Goal: Navigation & Orientation: Find specific page/section

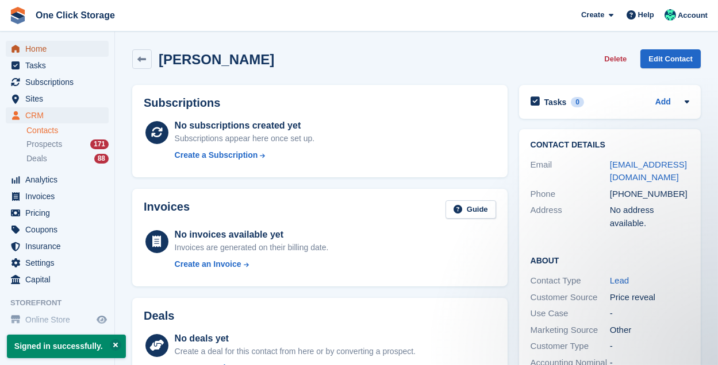
click at [51, 47] on span "Home" at bounding box center [59, 49] width 69 height 16
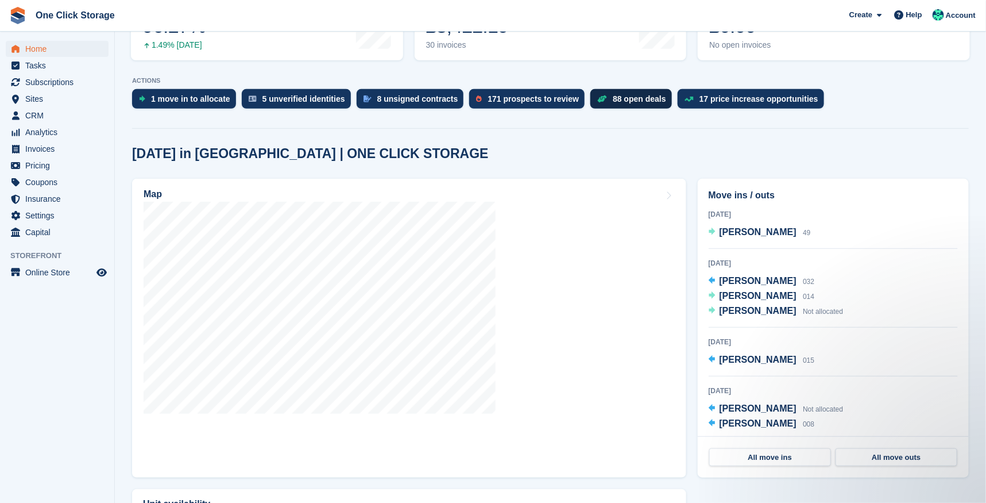
scroll to position [196, 0]
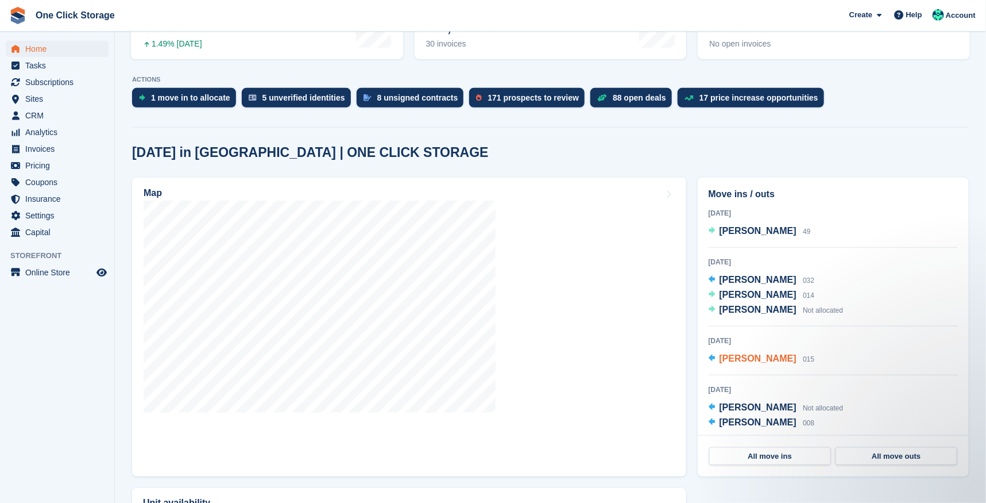
click at [717, 365] on div "[PERSON_NAME] 015" at bounding box center [767, 359] width 95 height 15
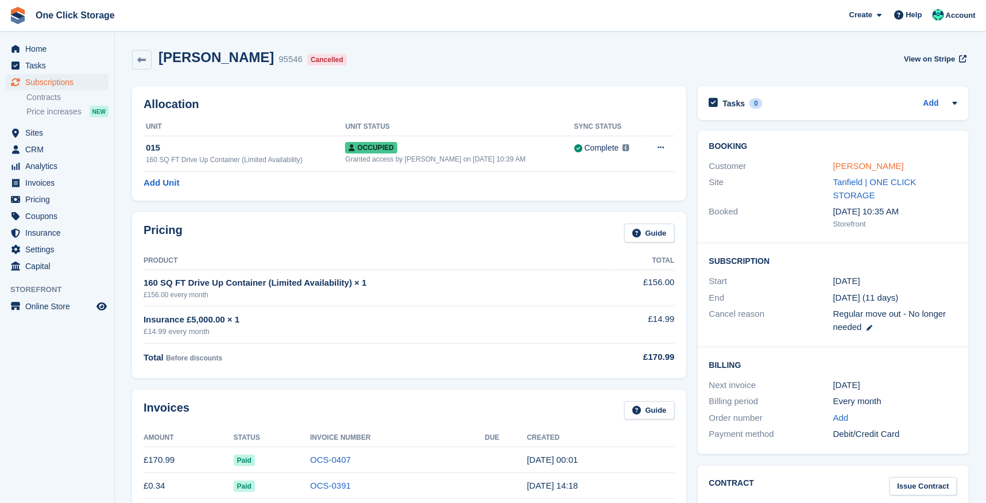
click at [864, 161] on link "[PERSON_NAME]" at bounding box center [869, 166] width 71 height 10
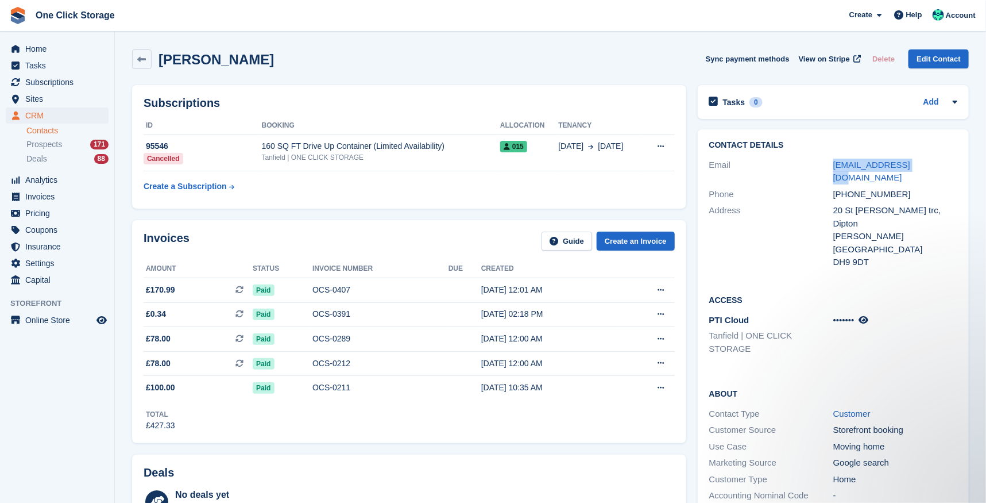
drag, startPoint x: 926, startPoint y: 164, endPoint x: 826, endPoint y: 164, distance: 100.0
click at [826, 164] on div "Email debsydoo12@sky.com" at bounding box center [833, 171] width 248 height 29
copy div "debsydoo12@sky.com"
click at [141, 59] on icon at bounding box center [142, 59] width 9 height 9
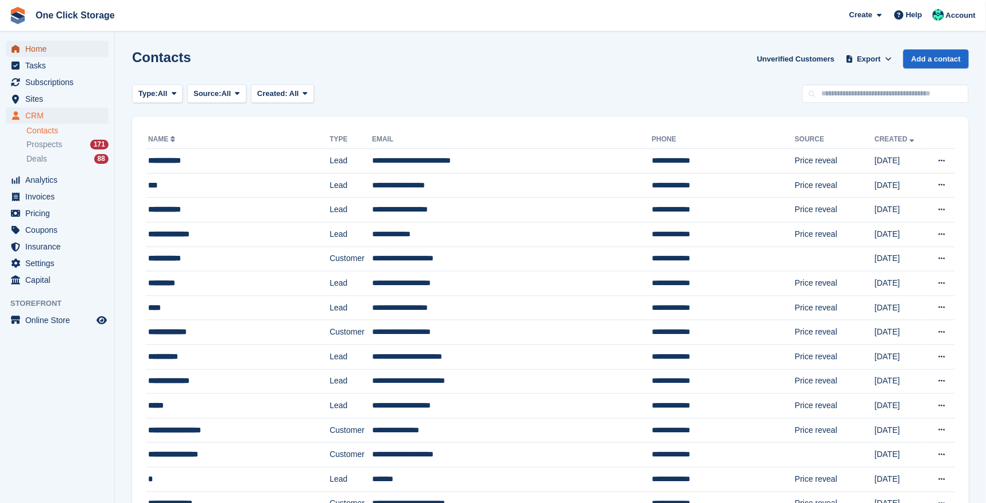
click at [40, 41] on span "Home" at bounding box center [59, 49] width 69 height 16
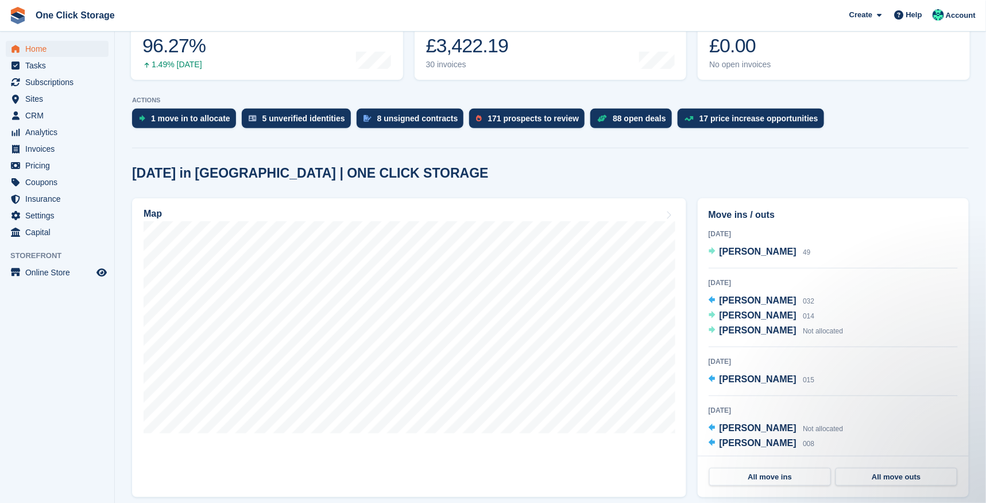
scroll to position [32, 0]
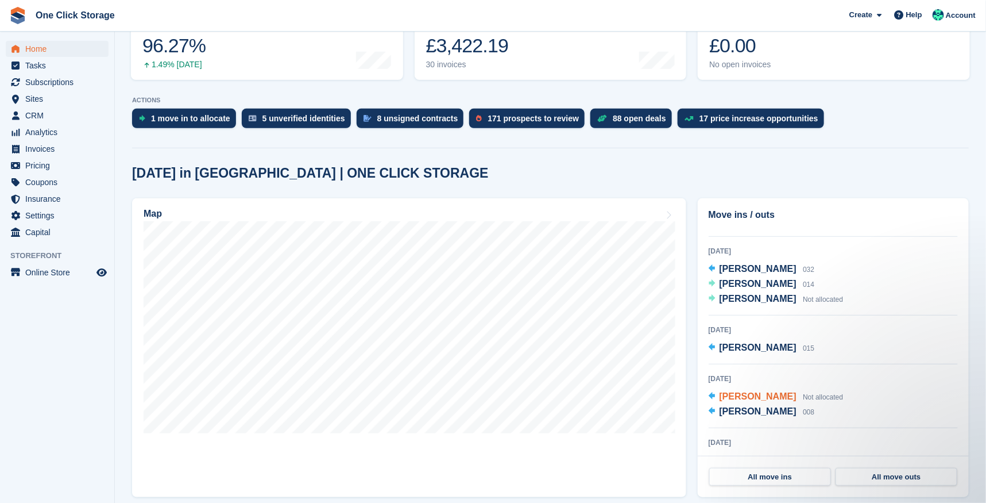
click at [782, 395] on span "[PERSON_NAME]" at bounding box center [758, 396] width 77 height 10
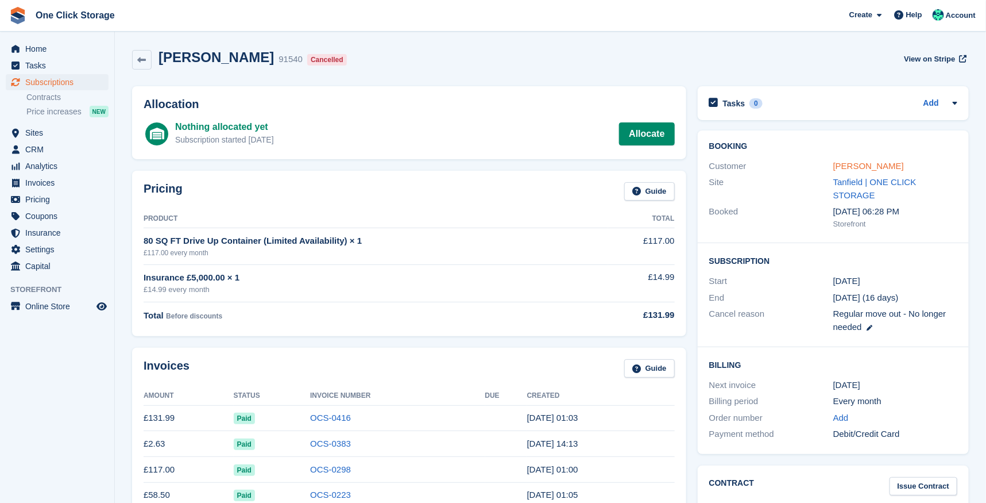
click at [871, 165] on link "[PERSON_NAME]" at bounding box center [869, 166] width 71 height 10
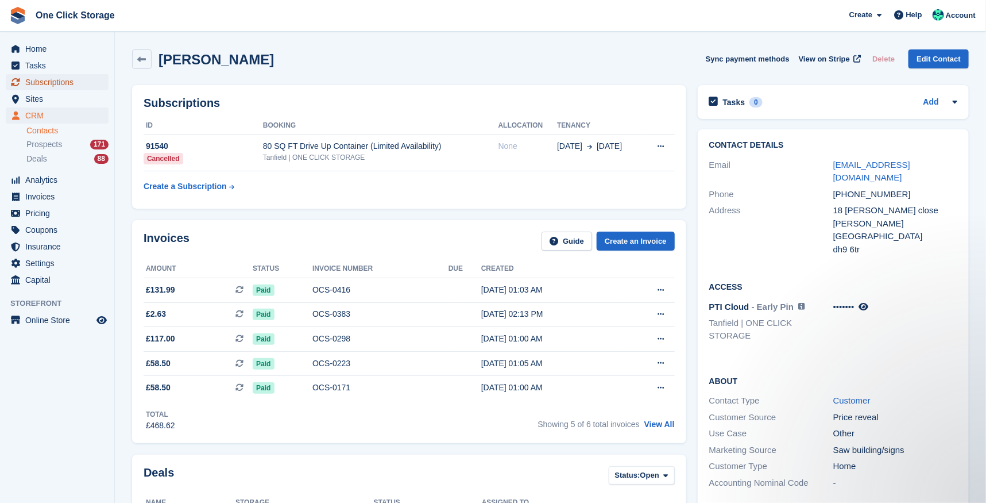
click at [55, 79] on span "Subscriptions" at bounding box center [59, 82] width 69 height 16
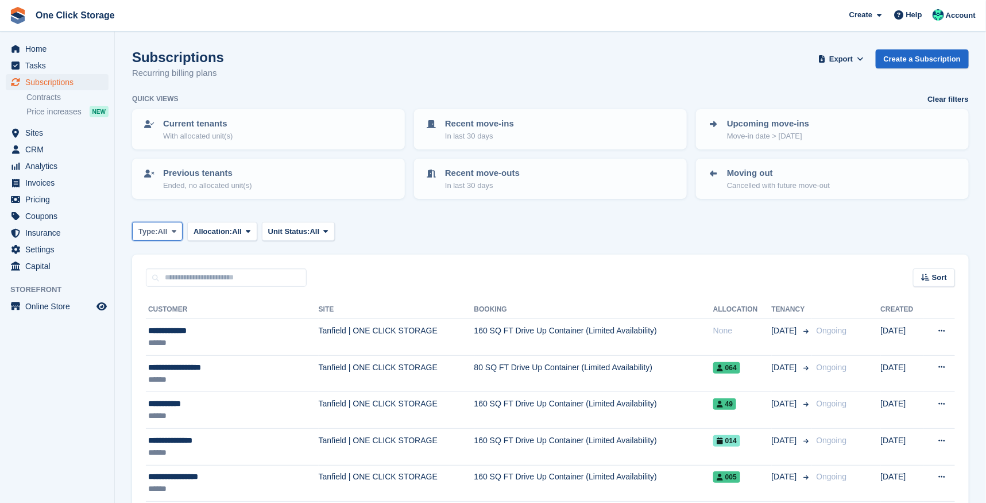
click at [172, 228] on button "Type: All" at bounding box center [157, 231] width 51 height 19
click at [175, 294] on link "Previous" at bounding box center [187, 300] width 100 height 21
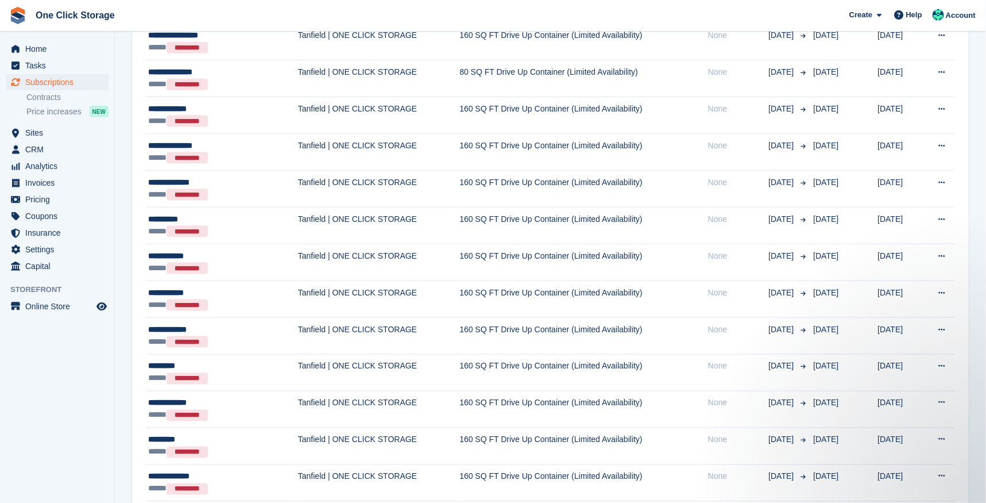
scroll to position [631, 0]
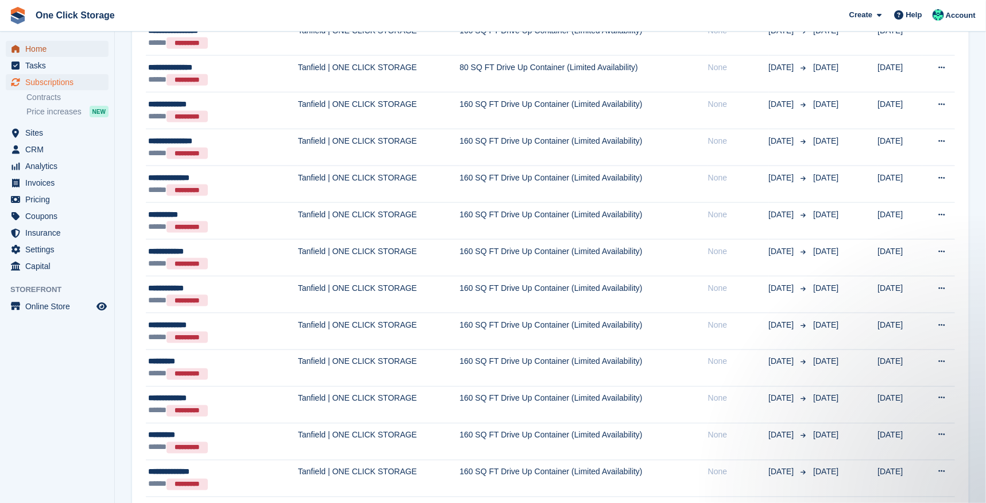
click at [47, 46] on span "Home" at bounding box center [59, 49] width 69 height 16
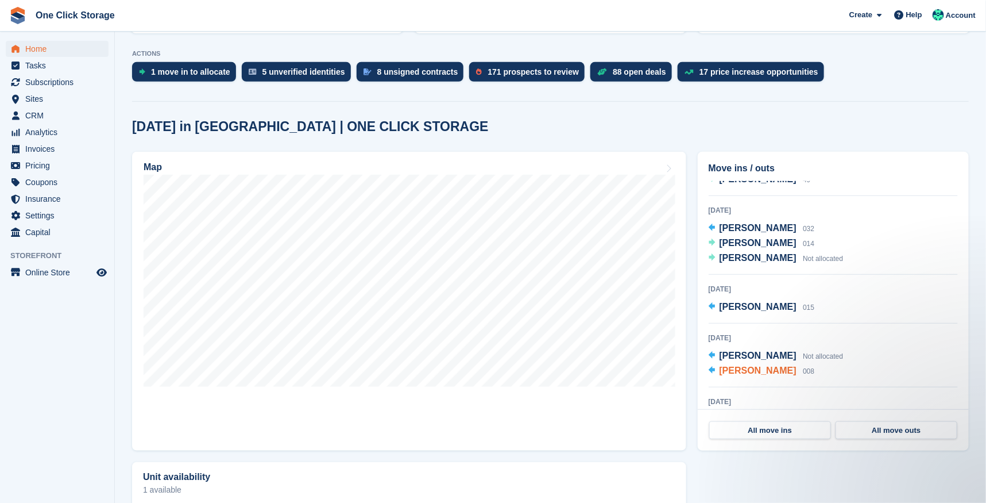
scroll to position [29, 0]
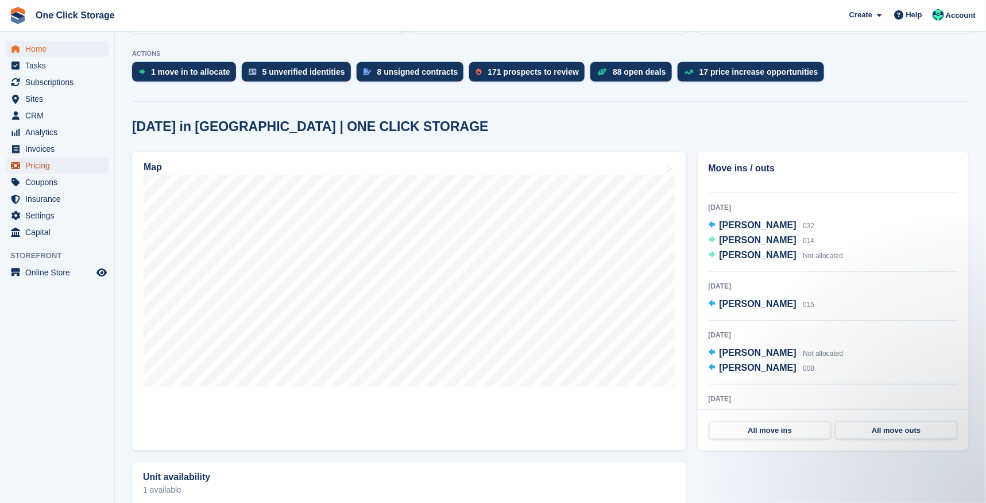
click at [56, 163] on span "Pricing" at bounding box center [59, 165] width 69 height 16
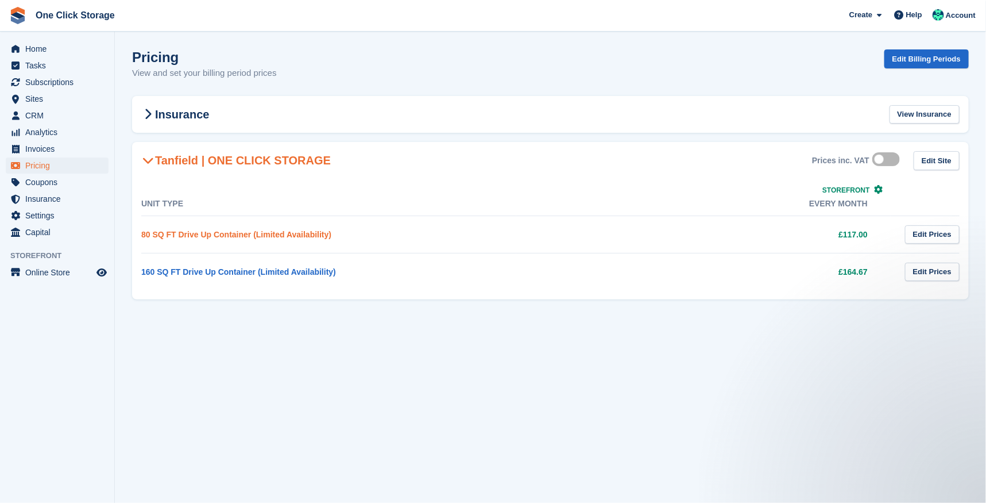
click at [234, 237] on link "80 SQ FT Drive Up Container (Limited Availability)" at bounding box center [236, 234] width 190 height 9
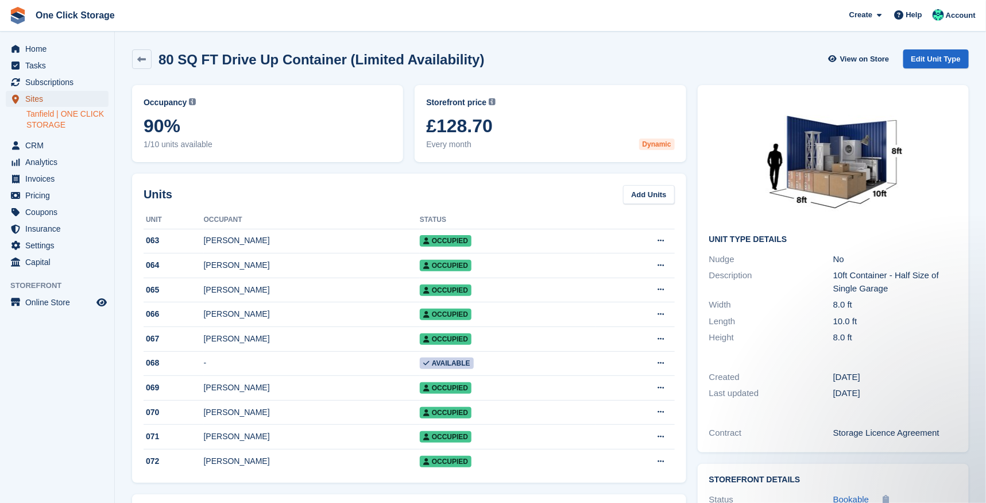
click at [43, 98] on span "Sites" at bounding box center [59, 99] width 69 height 16
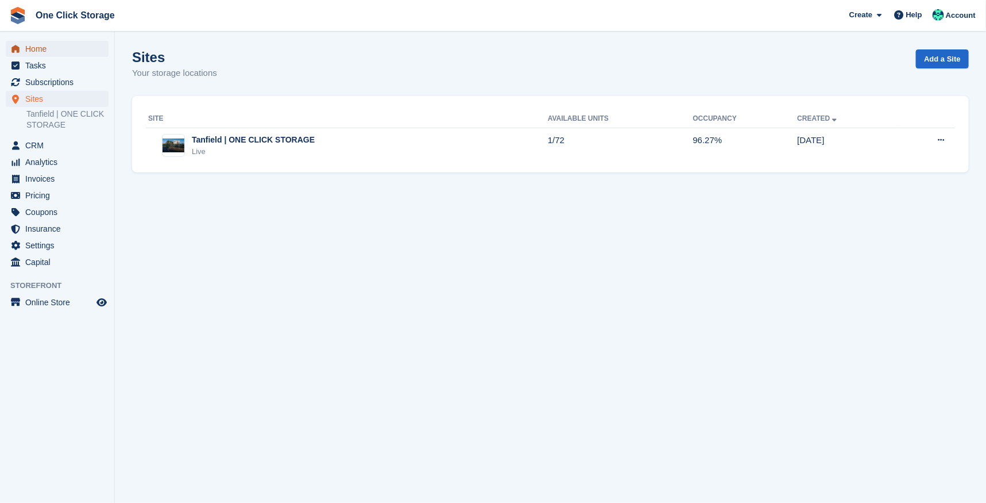
click at [47, 53] on span "Home" at bounding box center [59, 49] width 69 height 16
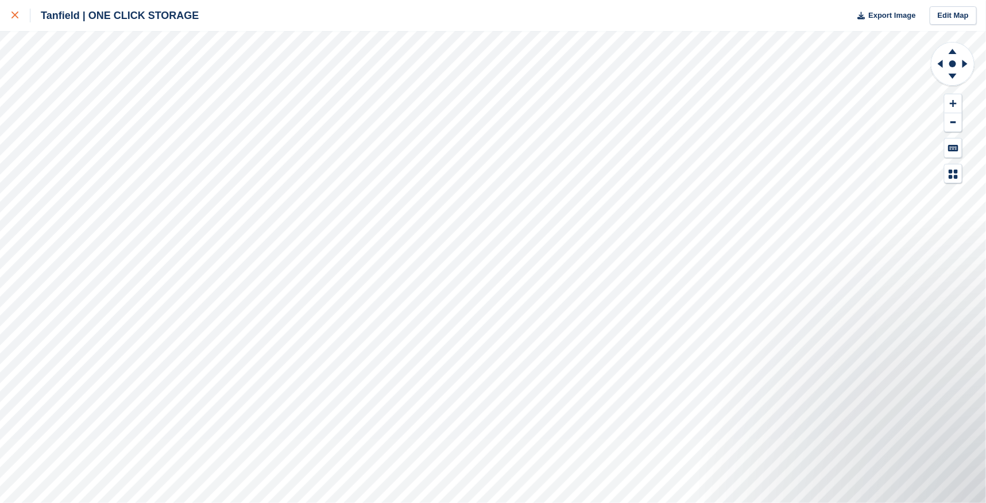
click at [28, 21] on div at bounding box center [20, 16] width 19 height 14
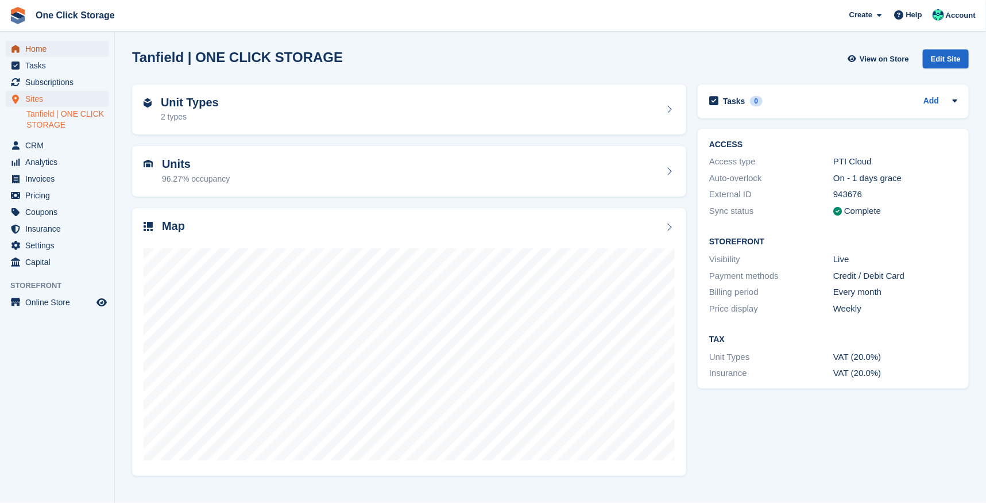
click at [41, 48] on span "Home" at bounding box center [59, 49] width 69 height 16
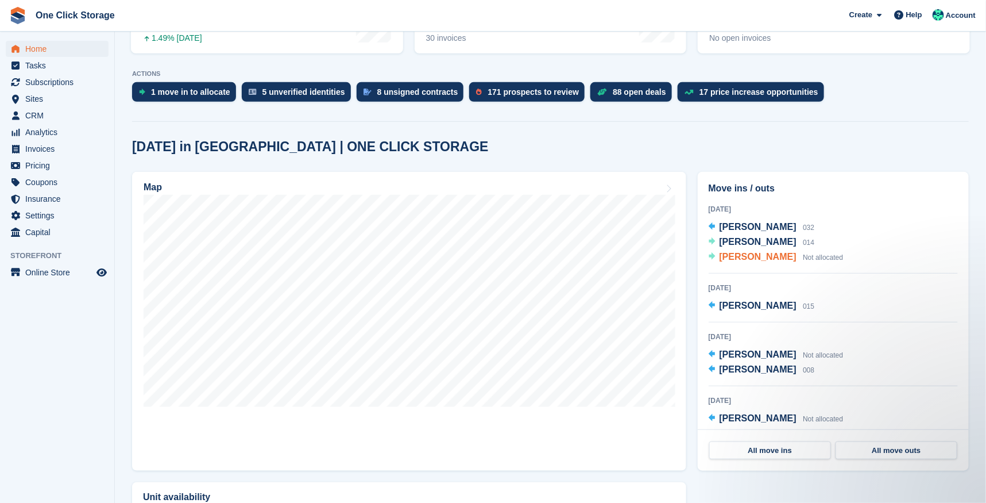
scroll to position [53, 0]
